Goal: Task Accomplishment & Management: Use online tool/utility

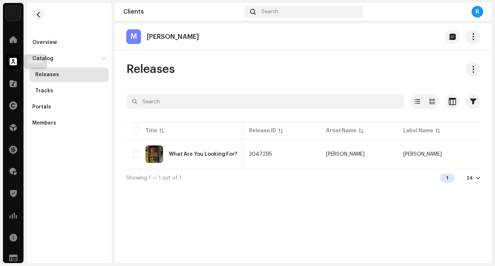
click at [12, 63] on span at bounding box center [13, 62] width 7 height 6
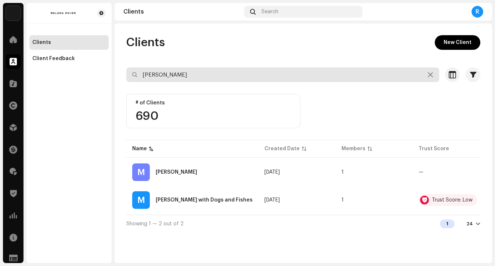
click at [185, 72] on input "michael" at bounding box center [282, 75] width 313 height 15
type input "olivia"
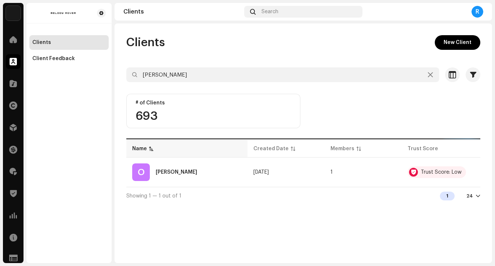
click at [192, 173] on div "O OLIVIA COX" at bounding box center [186, 173] width 109 height 18
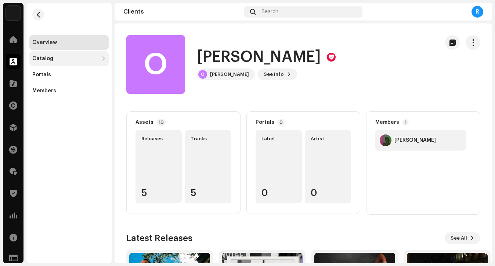
click at [54, 58] on div "Catalog" at bounding box center [65, 59] width 66 height 6
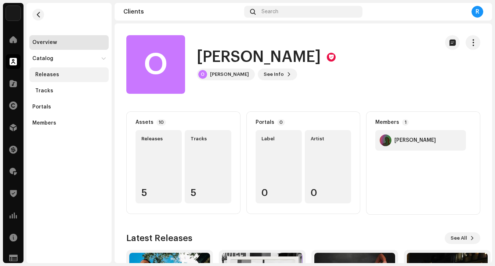
click at [56, 74] on div "Releases" at bounding box center [47, 75] width 24 height 6
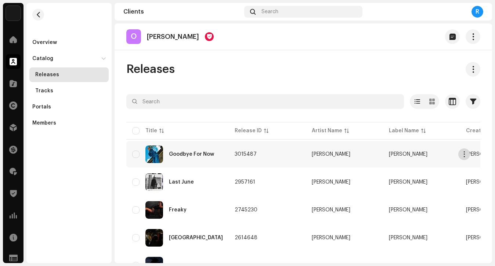
click at [467, 157] on button "button" at bounding box center [464, 155] width 12 height 12
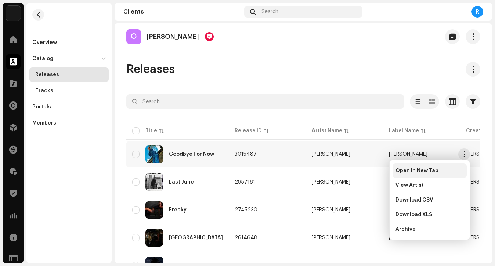
click at [433, 171] on span "Open In New Tab" at bounding box center [416, 171] width 43 height 6
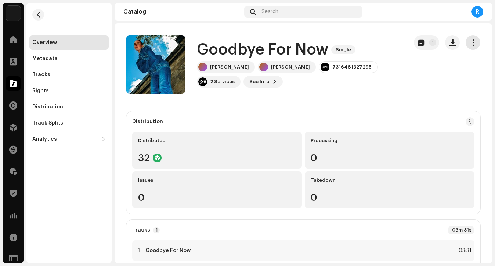
click at [469, 41] on span "button" at bounding box center [472, 43] width 7 height 6
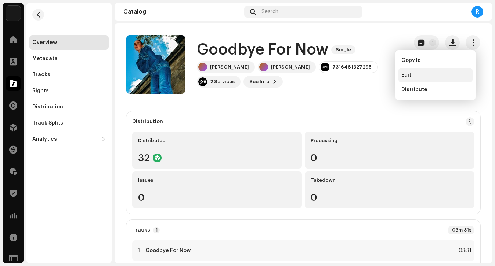
click at [434, 74] on div "Edit" at bounding box center [435, 75] width 68 height 6
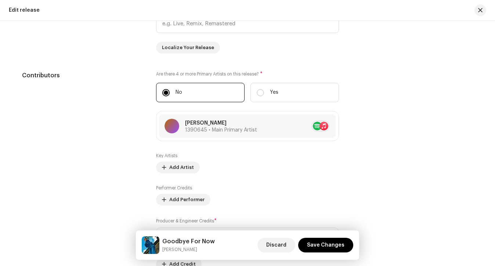
scroll to position [717, 0]
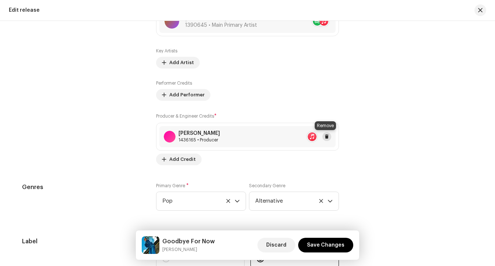
click at [325, 137] on span at bounding box center [326, 137] width 4 height 6
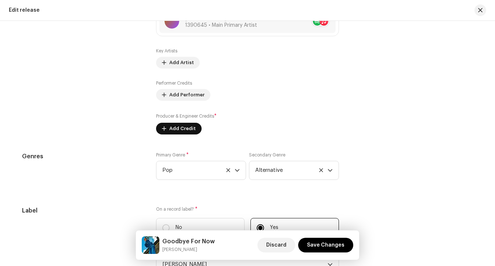
click at [182, 132] on span "Add Credit" at bounding box center [182, 128] width 26 height 15
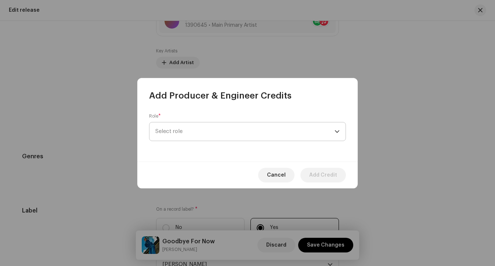
click at [190, 130] on span "Select role" at bounding box center [244, 132] width 179 height 18
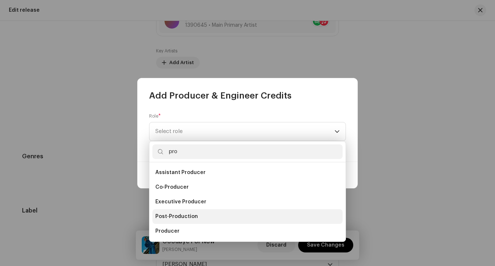
type input "pro"
click at [174, 222] on li "Post-Production" at bounding box center [247, 216] width 190 height 15
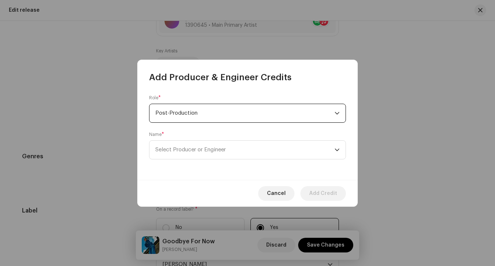
click at [185, 114] on span "Post-Production" at bounding box center [244, 113] width 179 height 18
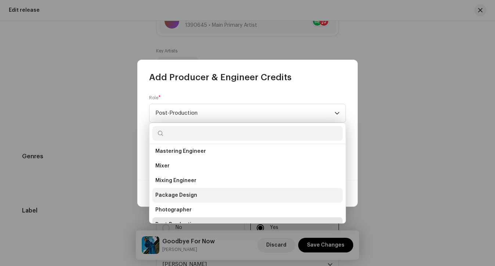
scroll to position [237, 0]
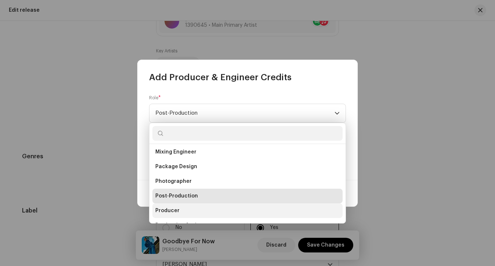
click at [171, 214] on span "Producer" at bounding box center [167, 210] width 24 height 7
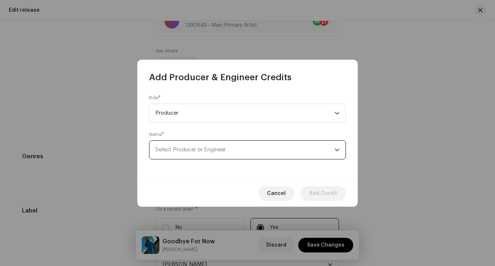
click at [185, 147] on span "Select Producer or Engineer" at bounding box center [190, 150] width 70 height 6
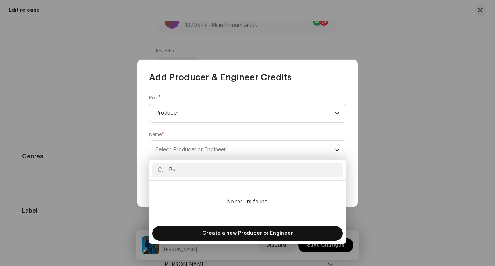
type input "Pa"
click at [203, 231] on div "Create a new Producer or Engineer" at bounding box center [247, 233] width 190 height 15
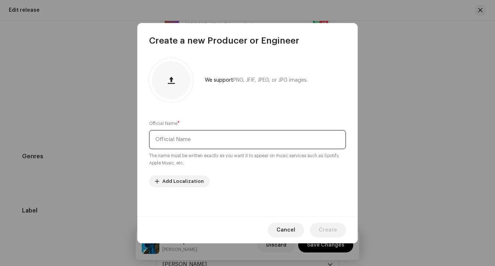
click at [212, 139] on input "text" at bounding box center [247, 139] width 197 height 19
type input "[PERSON_NAME]"
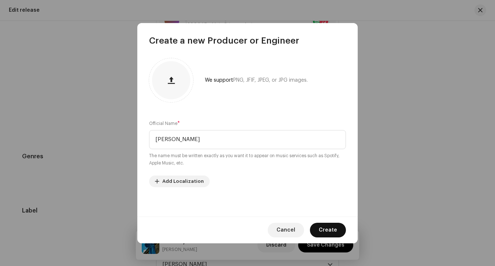
click at [324, 227] on span "Create" at bounding box center [327, 230] width 18 height 15
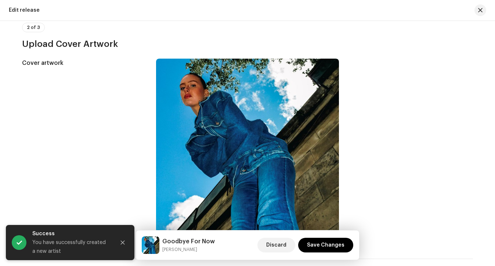
scroll to position [0, 0]
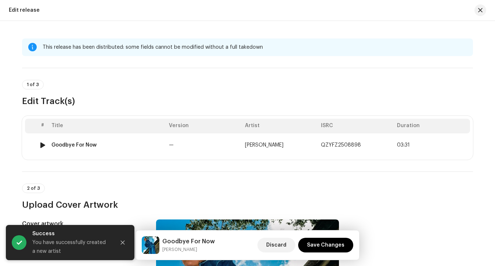
click at [252, 135] on td "[PERSON_NAME]" at bounding box center [280, 145] width 76 height 23
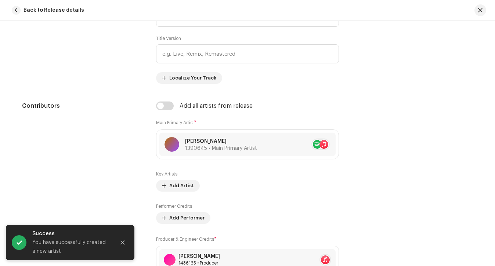
scroll to position [423, 0]
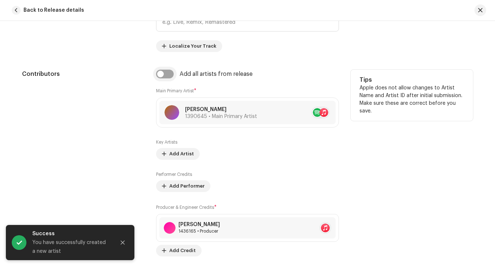
click at [168, 72] on input "checkbox" at bounding box center [165, 74] width 18 height 9
checkbox input "true"
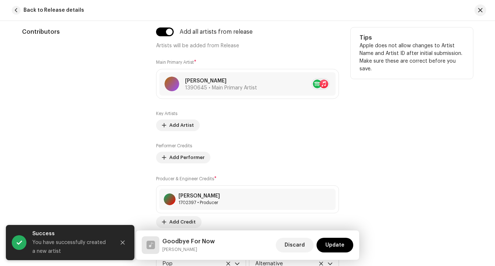
scroll to position [465, 0]
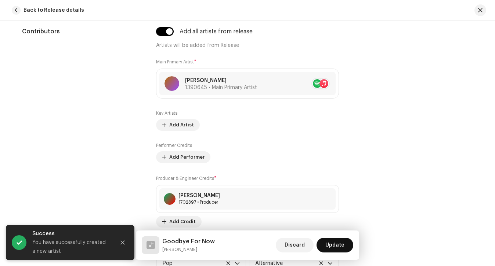
click at [334, 247] on span "Update" at bounding box center [334, 245] width 19 height 15
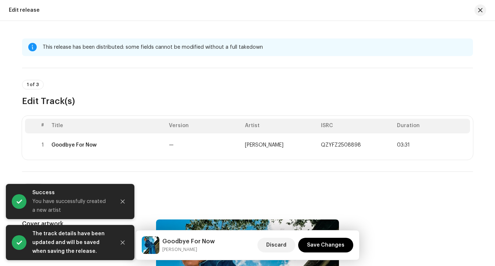
click at [334, 247] on span "Save Changes" at bounding box center [325, 245] width 37 height 15
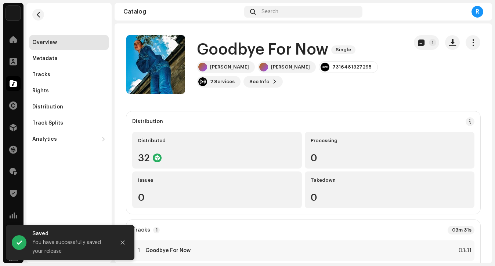
click at [469, 51] on div "1" at bounding box center [446, 64] width 66 height 59
click at [469, 50] on button "button" at bounding box center [472, 42] width 15 height 15
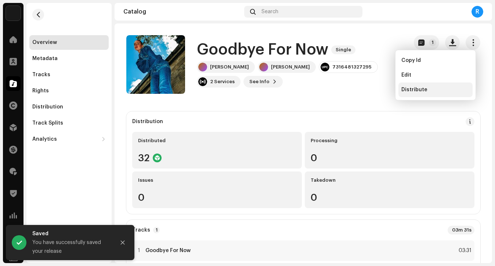
click at [437, 90] on div "Distribute" at bounding box center [435, 90] width 68 height 6
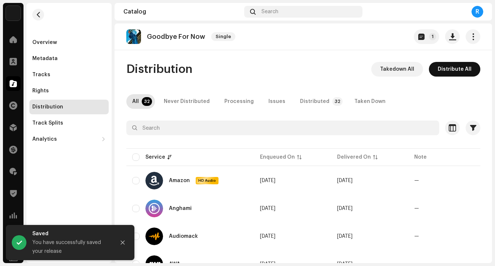
click at [454, 70] on span "Distribute All" at bounding box center [454, 69] width 34 height 15
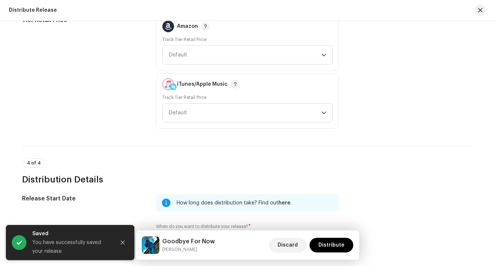
scroll to position [1203, 0]
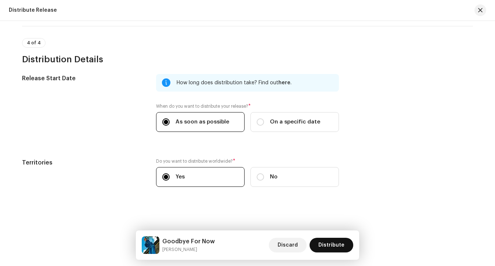
click at [332, 242] on span "Distribute" at bounding box center [331, 245] width 26 height 15
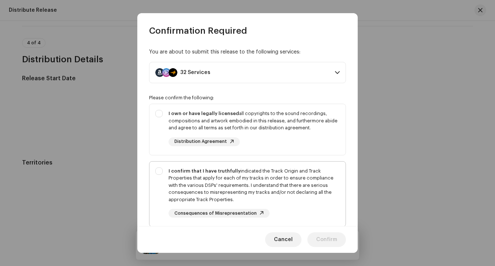
click at [299, 168] on div "I confirm that I have truthfully indicated the Track Origin and Track Propertie…" at bounding box center [253, 186] width 171 height 36
checkbox input "true"
click at [278, 132] on div "I own or have legally licensed all copyrights to the sound recordings, composit…" at bounding box center [253, 128] width 171 height 36
checkbox input "true"
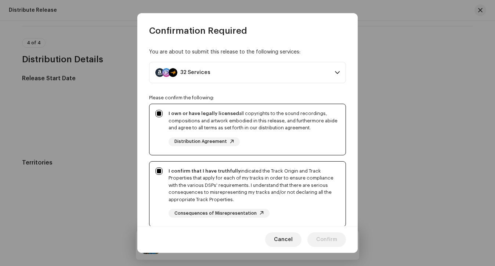
scroll to position [127, 0]
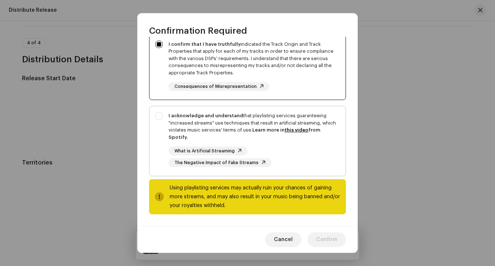
click at [273, 133] on div "I acknowledge and understand that playlisting services guaranteeing "increased …" at bounding box center [253, 126] width 171 height 29
checkbox input "true"
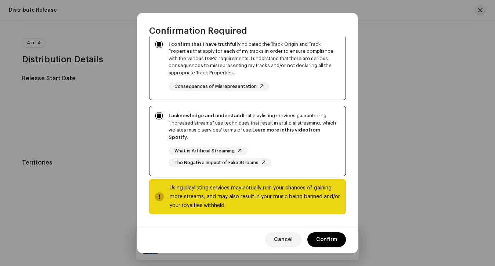
click at [334, 249] on div "Cancel Confirm" at bounding box center [247, 239] width 220 height 27
click at [327, 245] on span "Confirm" at bounding box center [326, 240] width 21 height 15
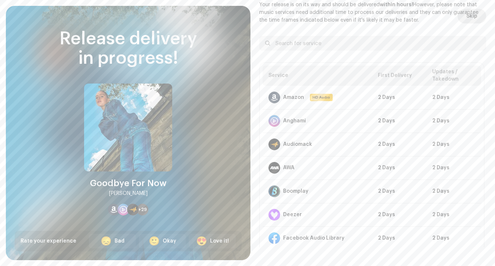
click at [462, 19] on button "Skip" at bounding box center [471, 16] width 29 height 15
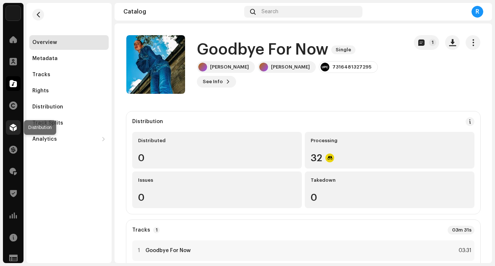
click at [17, 128] on div at bounding box center [13, 127] width 15 height 15
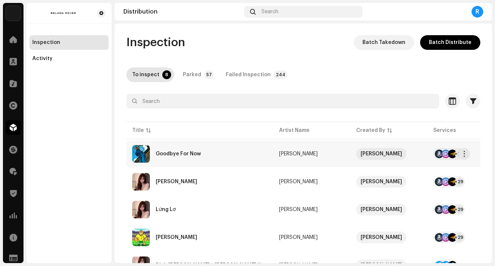
click at [210, 155] on div "Goodbye For Now" at bounding box center [199, 154] width 135 height 18
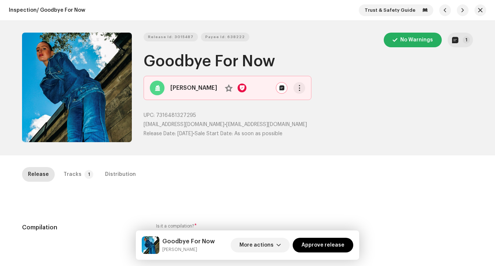
scroll to position [59, 0]
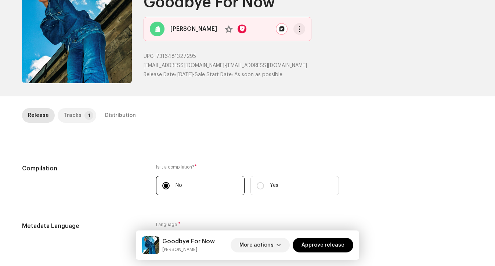
click at [75, 113] on div "Tracks" at bounding box center [72, 115] width 18 height 15
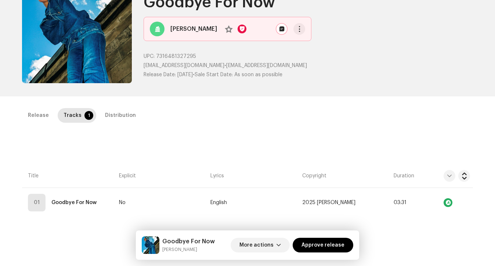
scroll to position [90, 0]
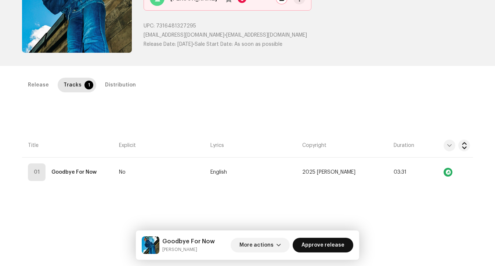
click at [327, 248] on span "Approve release" at bounding box center [322, 245] width 43 height 15
